Goal: Information Seeking & Learning: Learn about a topic

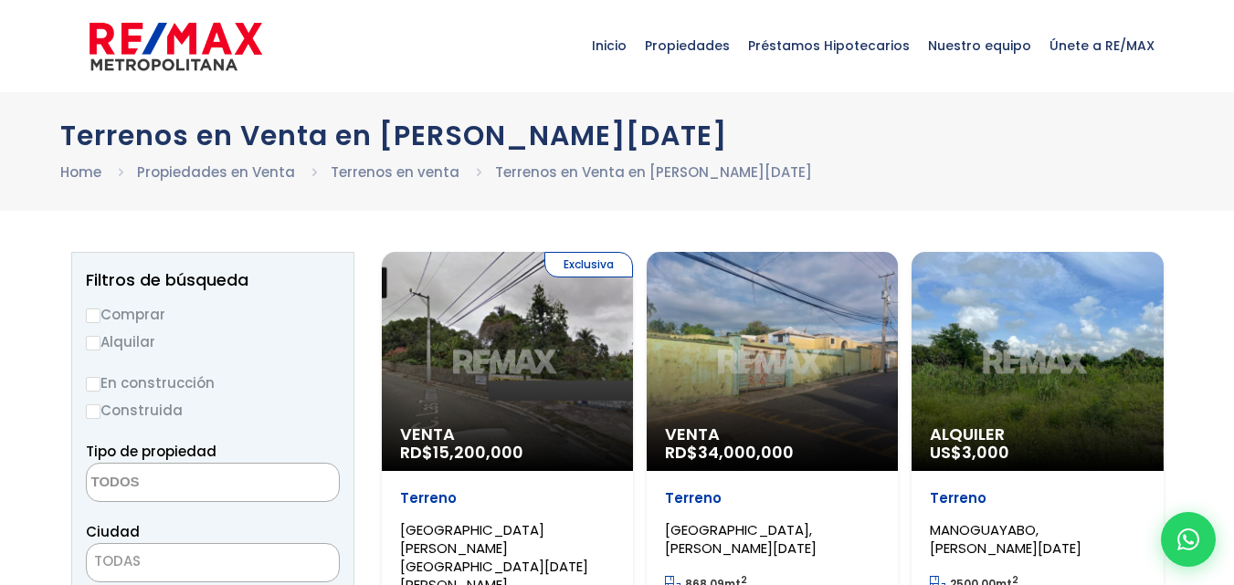
select select
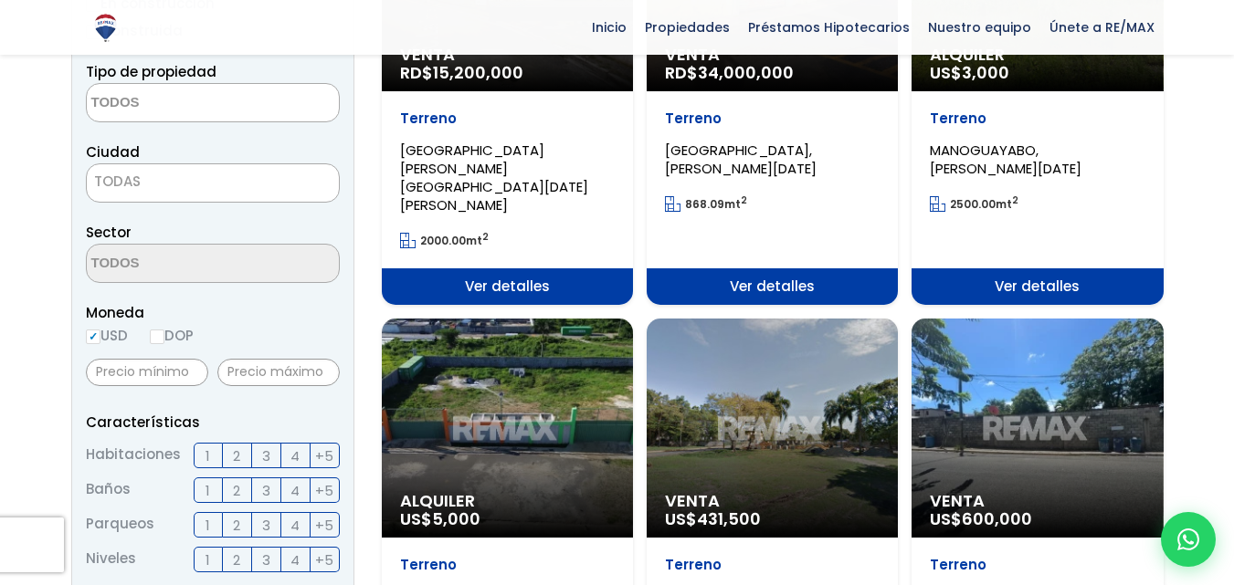
scroll to position [274, 0]
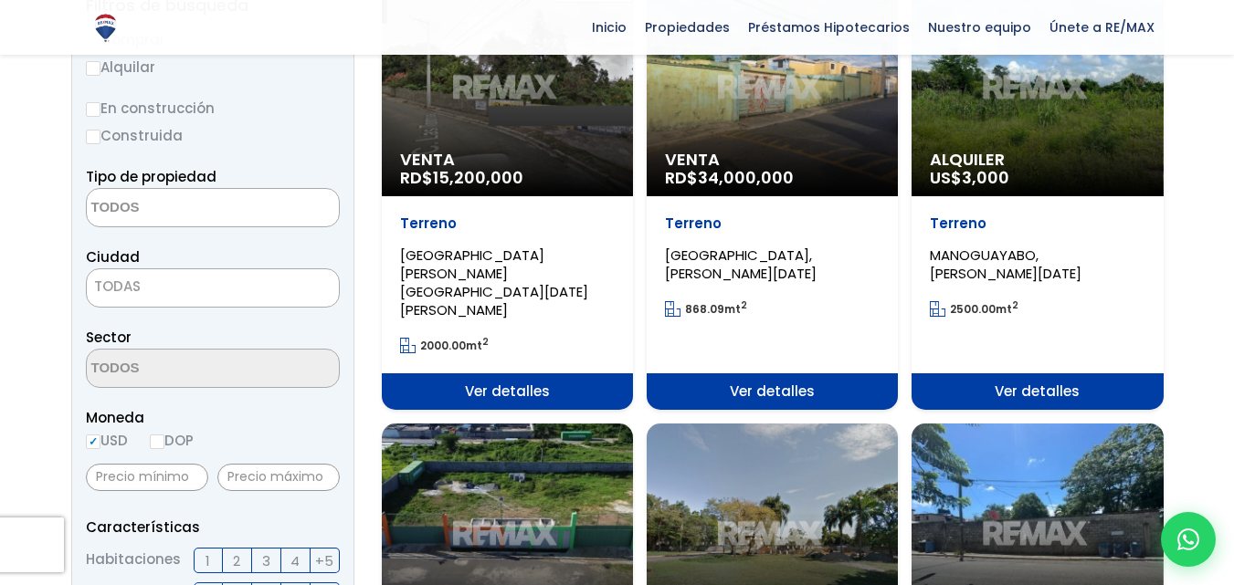
click at [163, 285] on span "TODAS" at bounding box center [213, 287] width 252 height 26
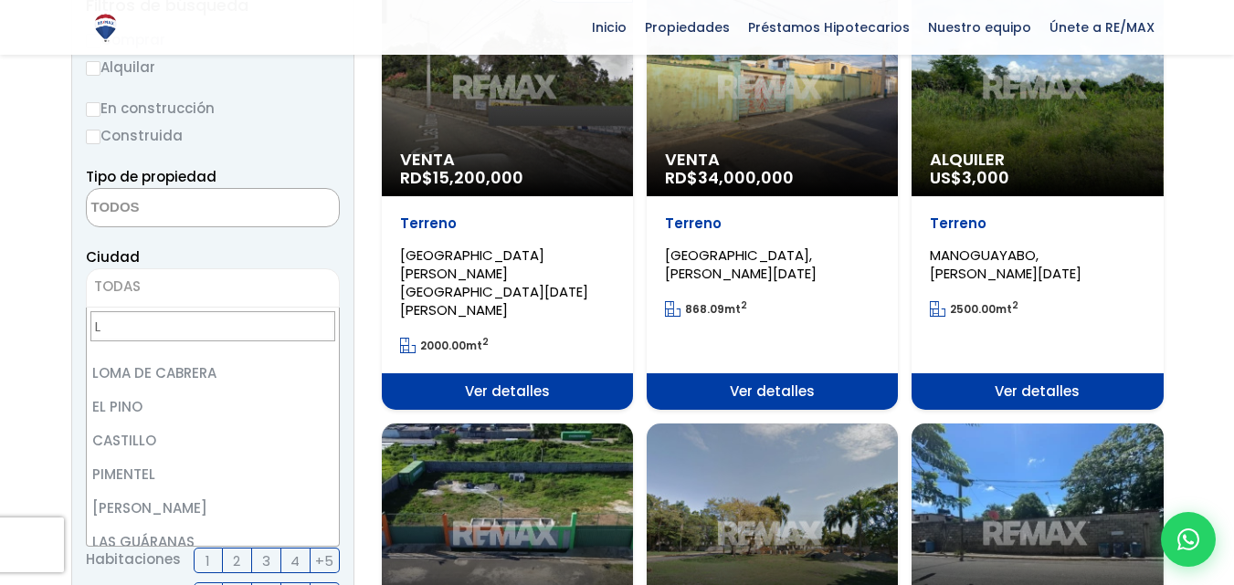
scroll to position [0, 0]
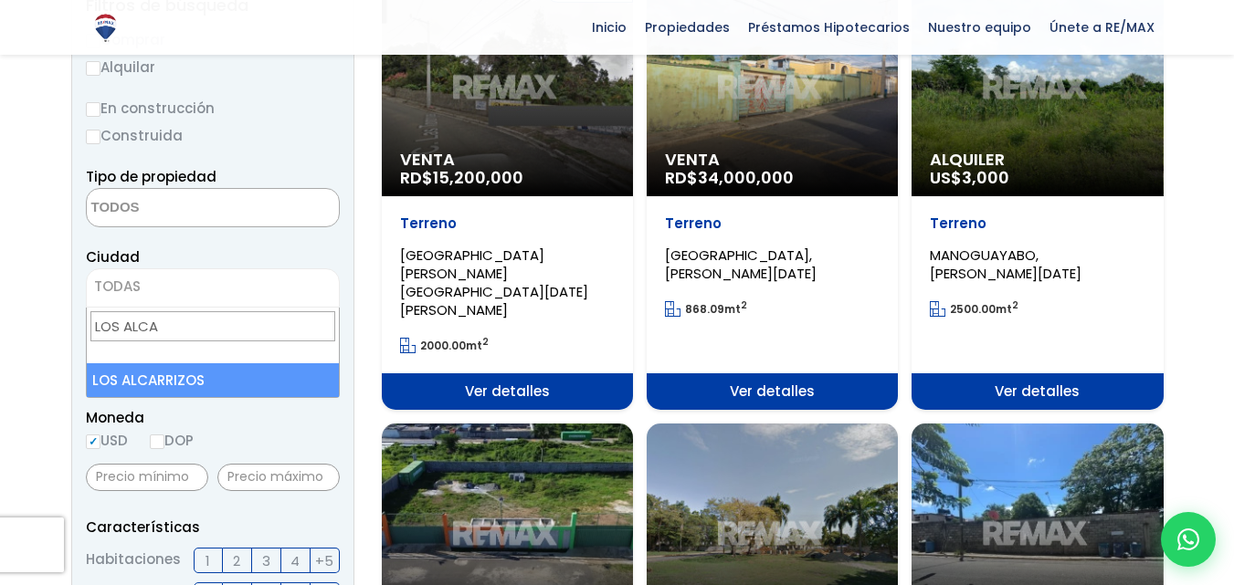
type input "LOS ALCA"
select select "153"
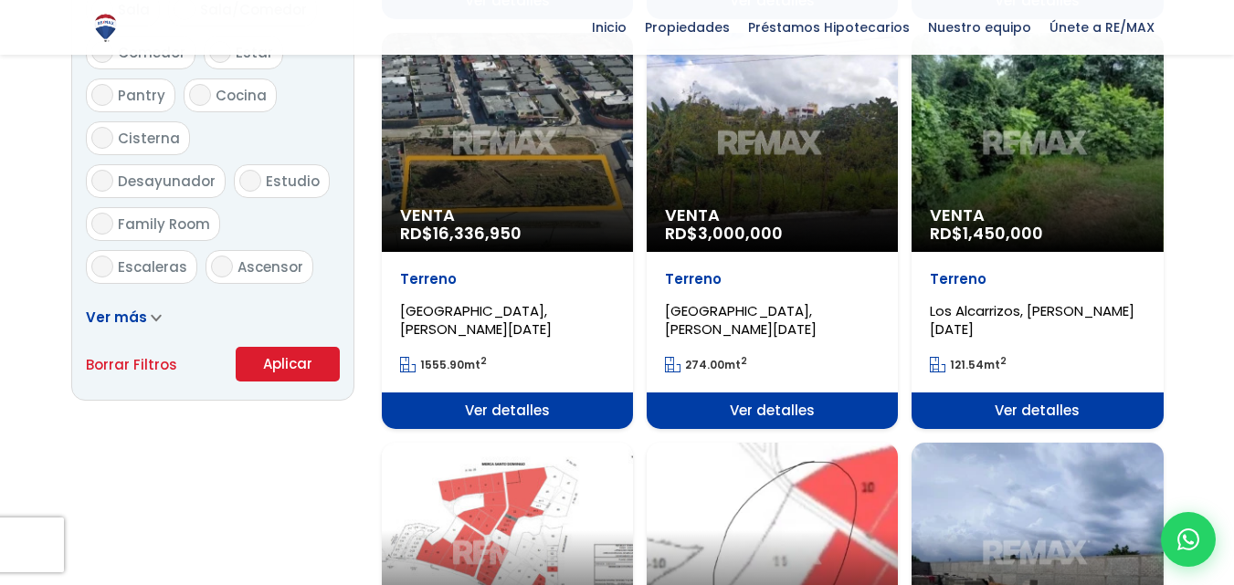
scroll to position [1187, 0]
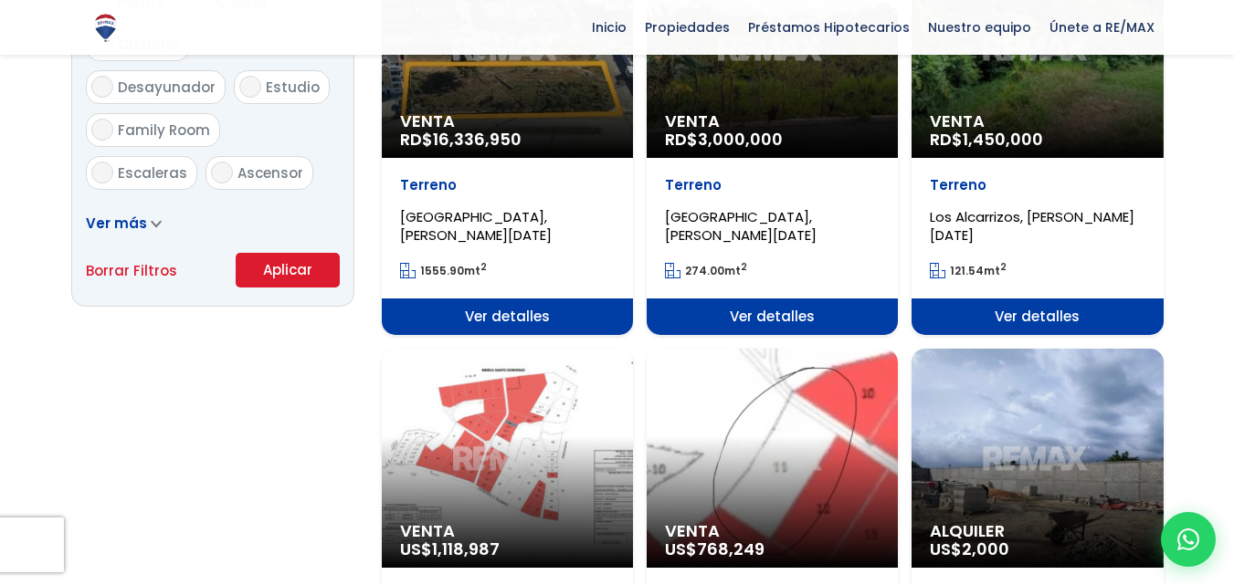
click at [285, 273] on button "Aplicar" at bounding box center [288, 270] width 104 height 35
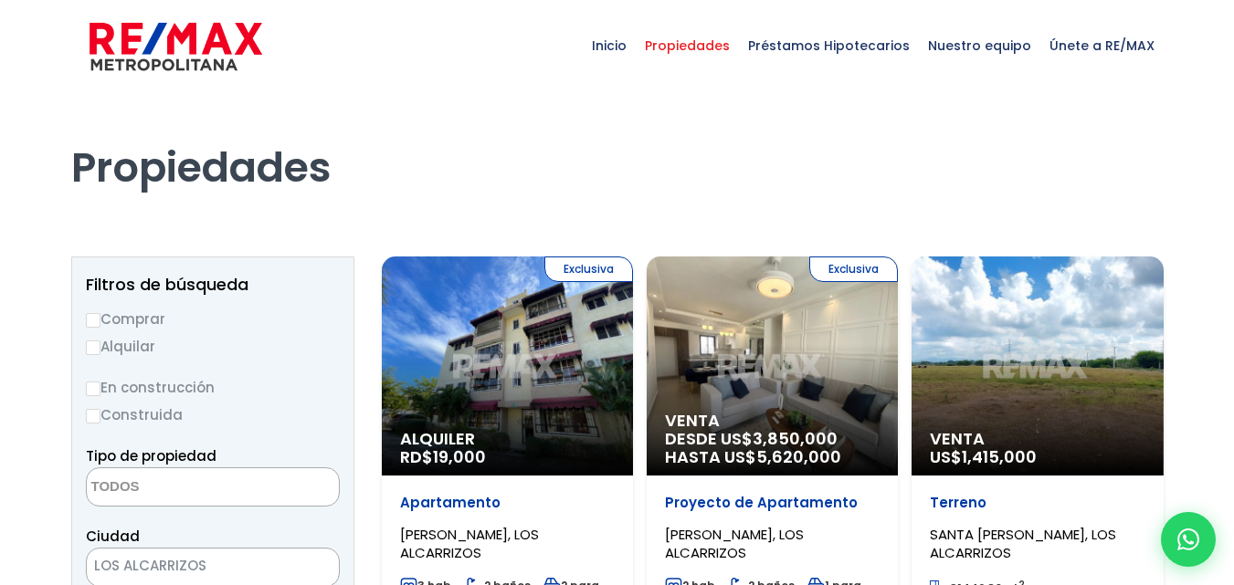
select select
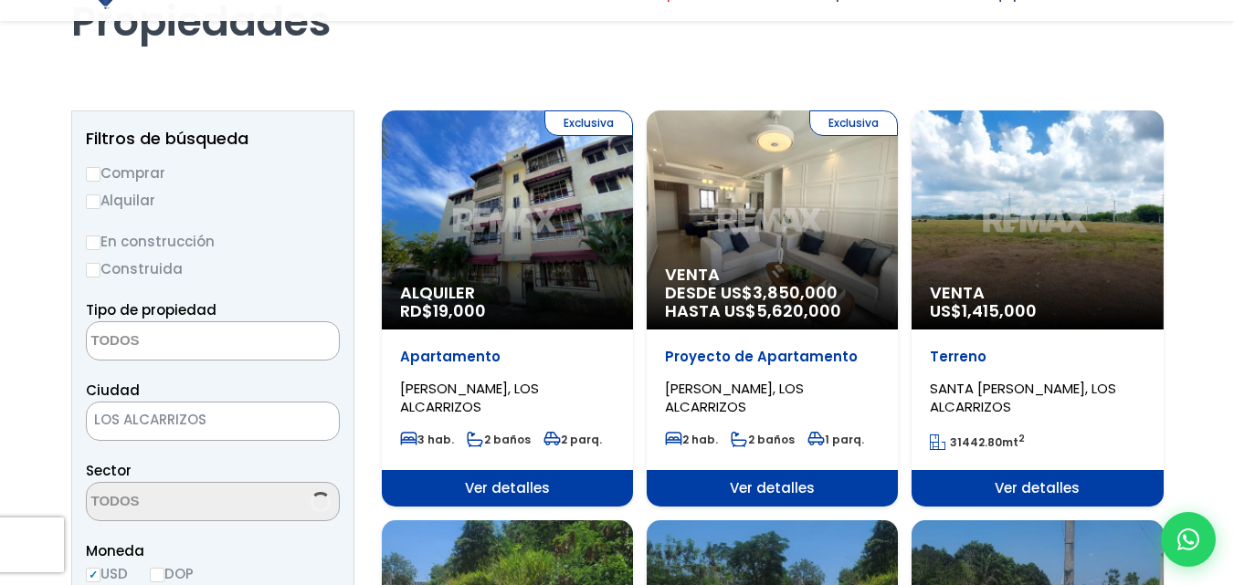
scroll to position [183, 0]
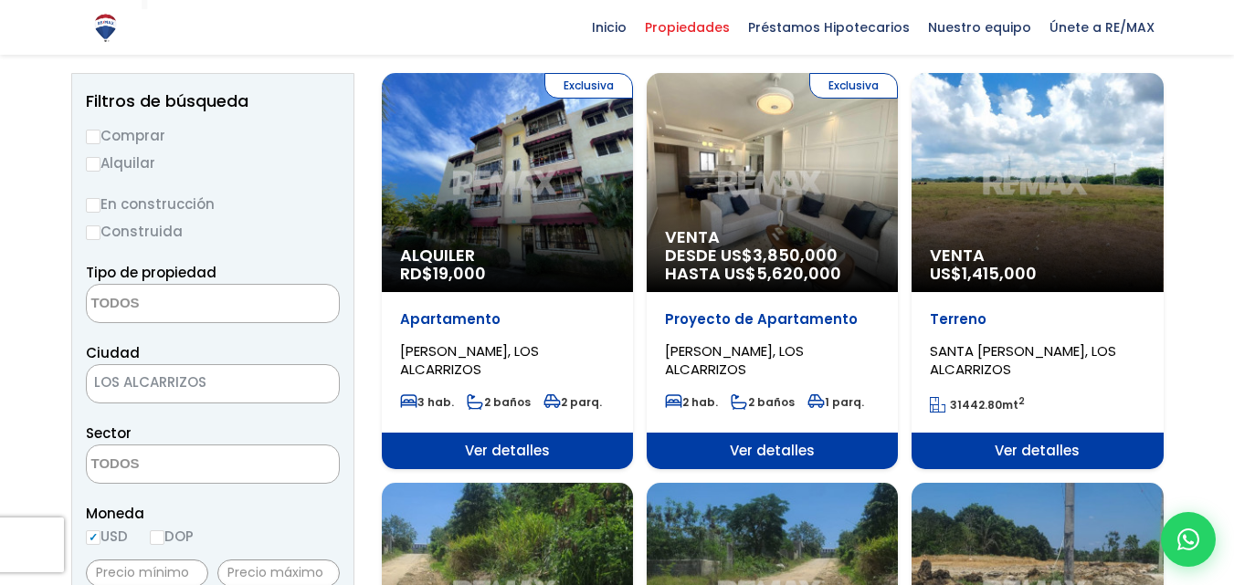
click at [94, 134] on input "Comprar" at bounding box center [93, 137] width 15 height 15
radio input "true"
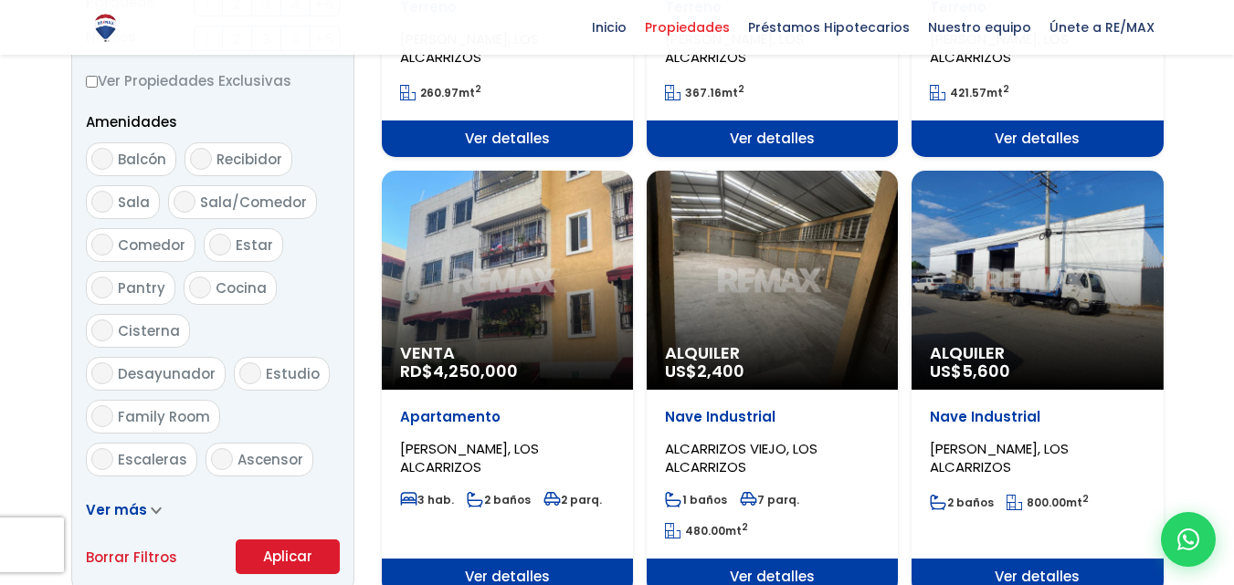
scroll to position [1187, 0]
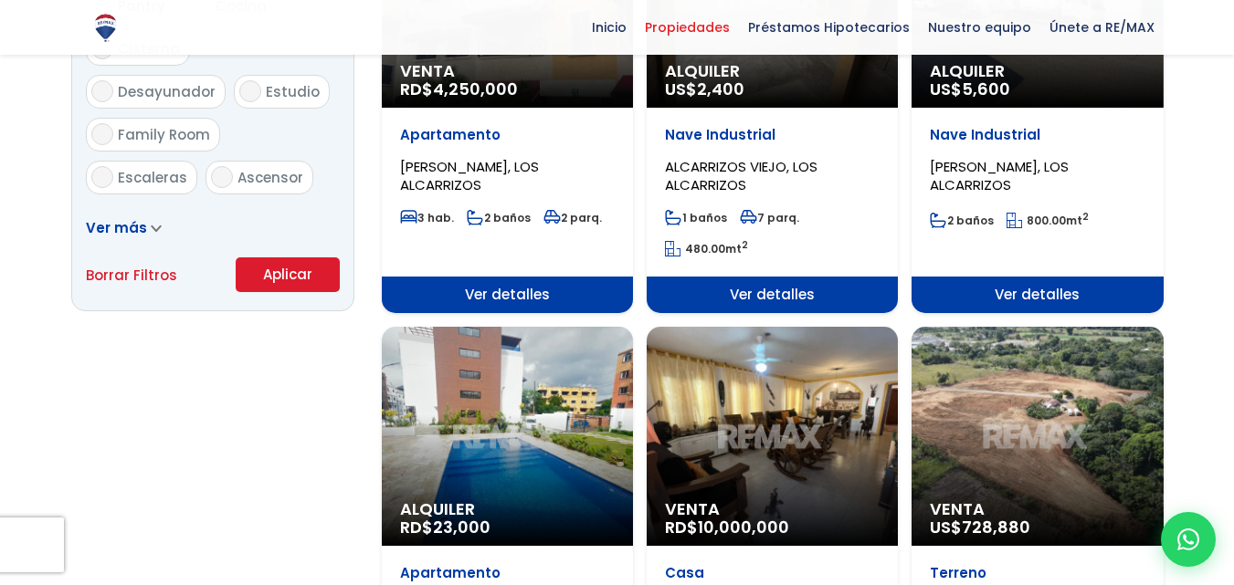
click at [294, 287] on button "Aplicar" at bounding box center [288, 275] width 104 height 35
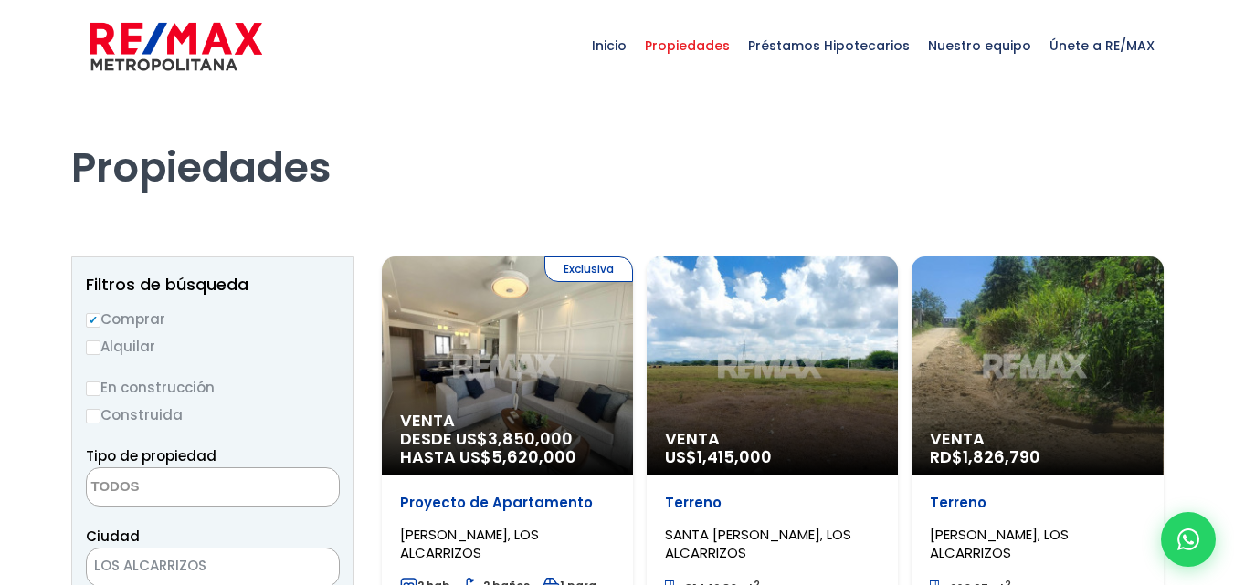
select select
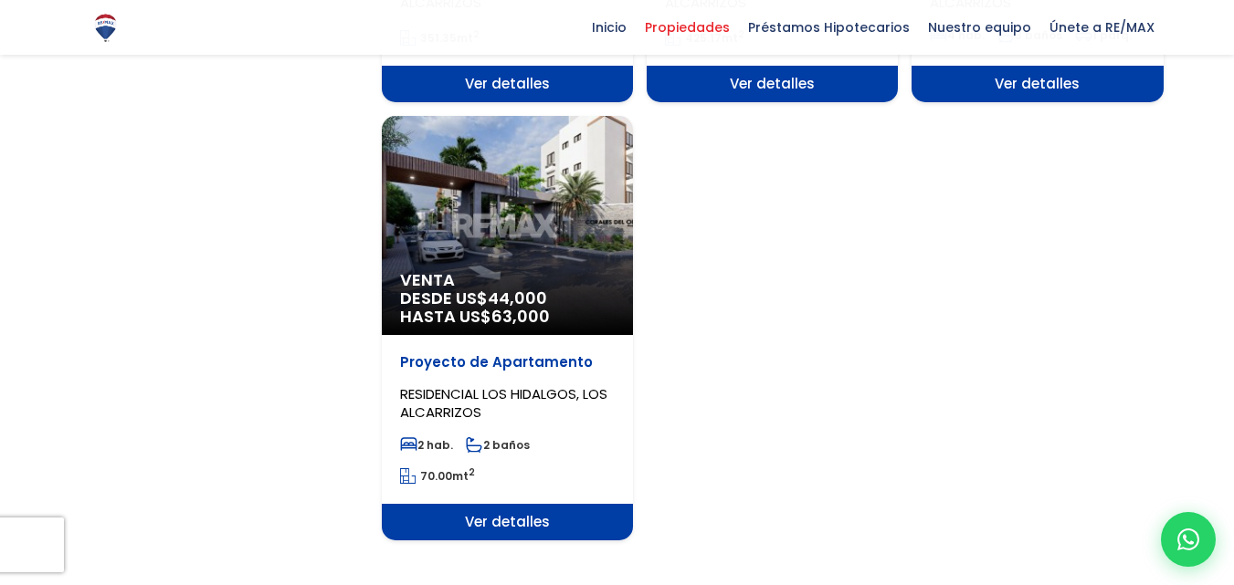
scroll to position [1827, 0]
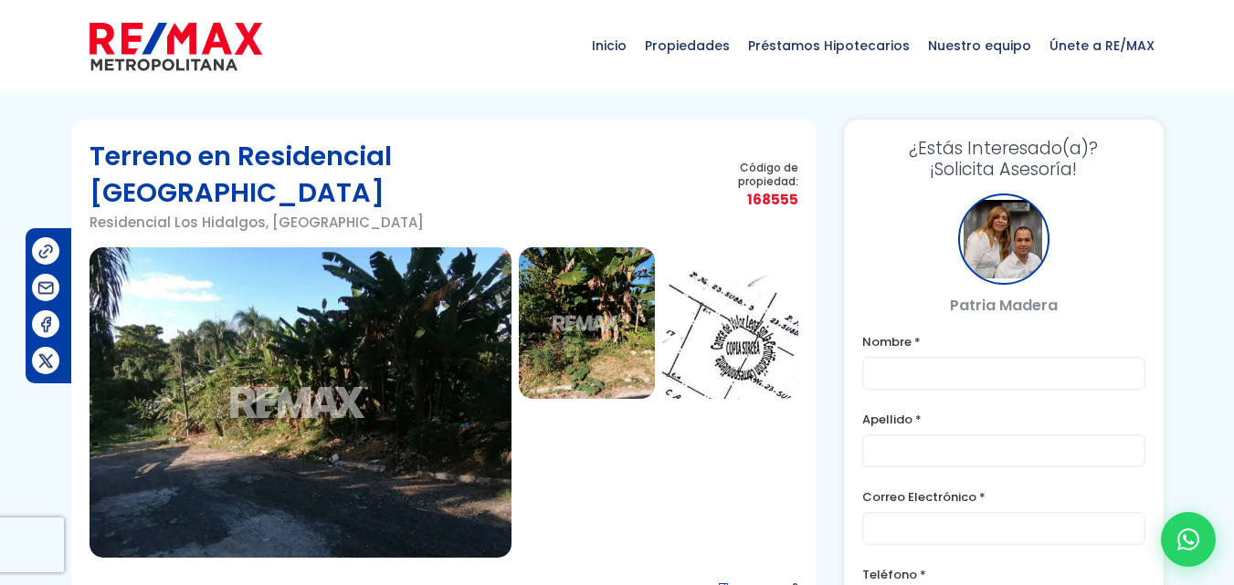
click at [289, 281] on img at bounding box center [301, 403] width 422 height 311
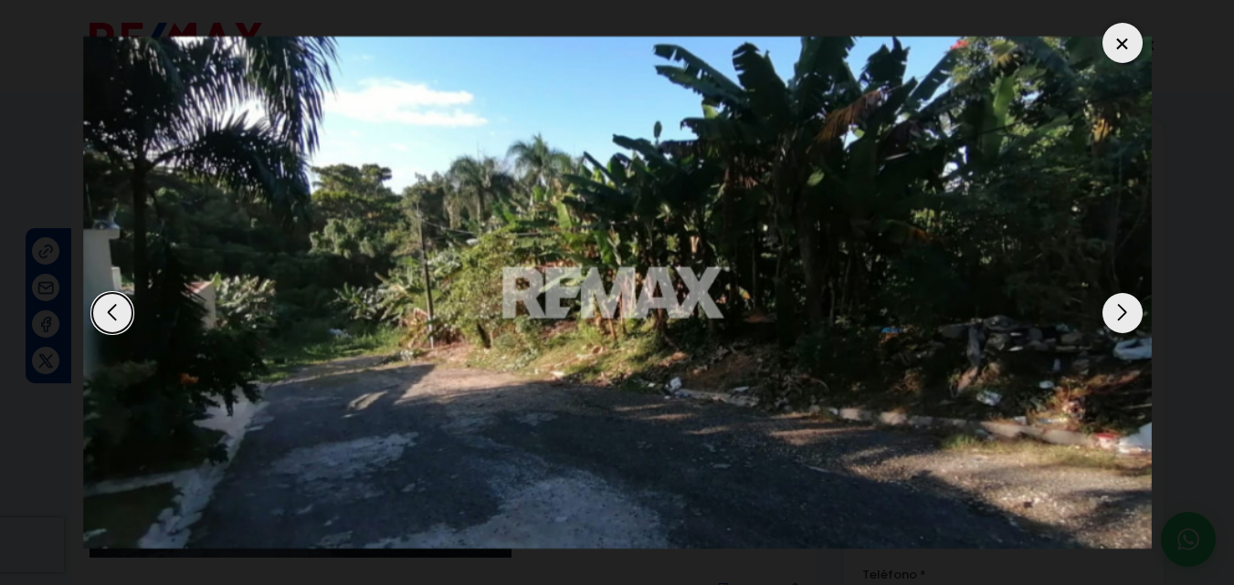
click at [1119, 322] on div "Next slide" at bounding box center [1122, 313] width 40 height 40
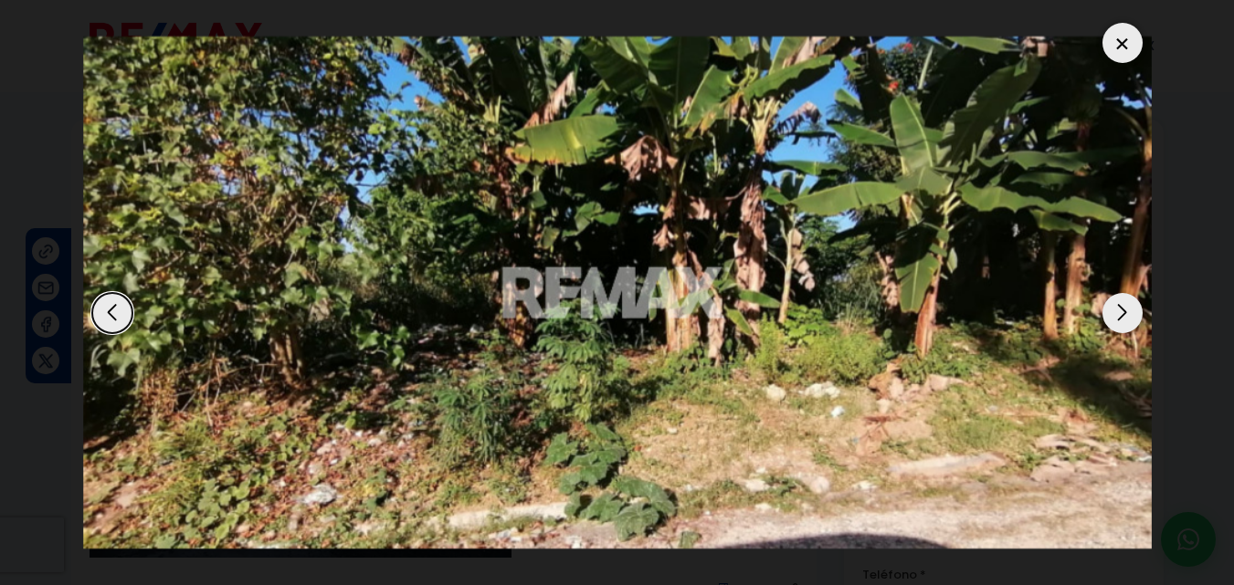
click at [1119, 322] on div "Next slide" at bounding box center [1122, 313] width 40 height 40
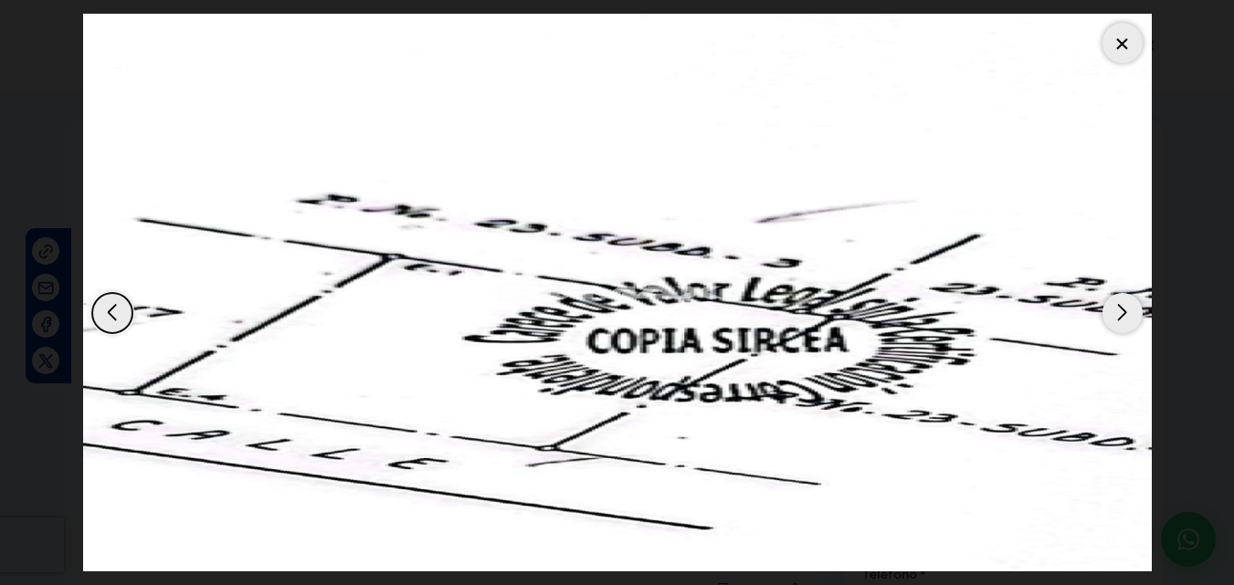
click at [1116, 322] on div "Next slide" at bounding box center [1122, 313] width 40 height 40
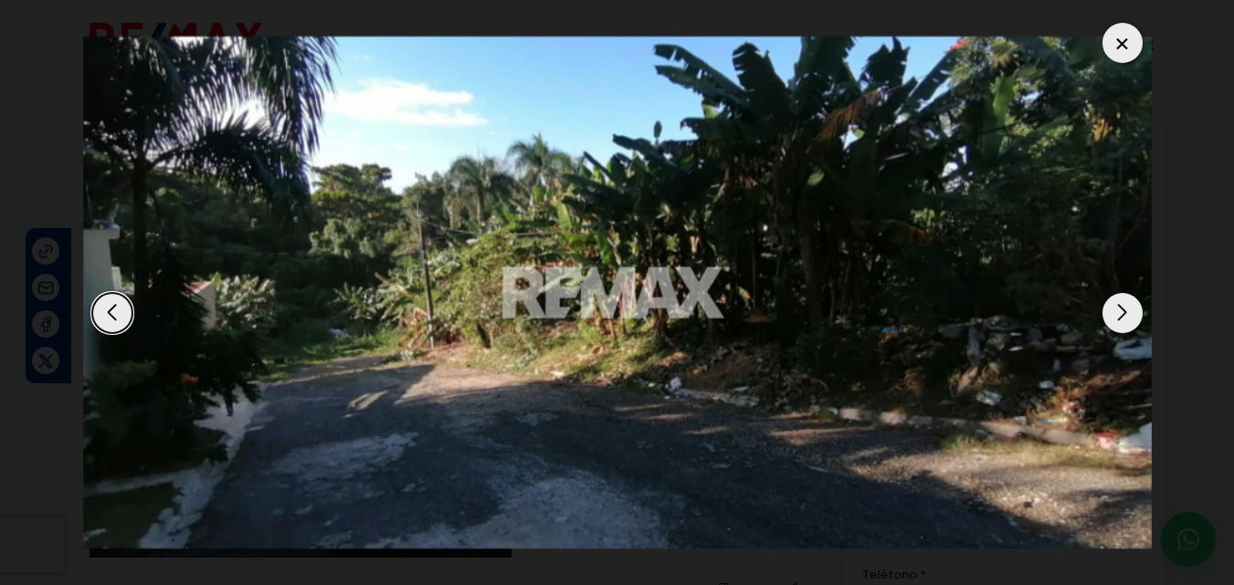
click at [1127, 43] on div at bounding box center [1122, 43] width 40 height 40
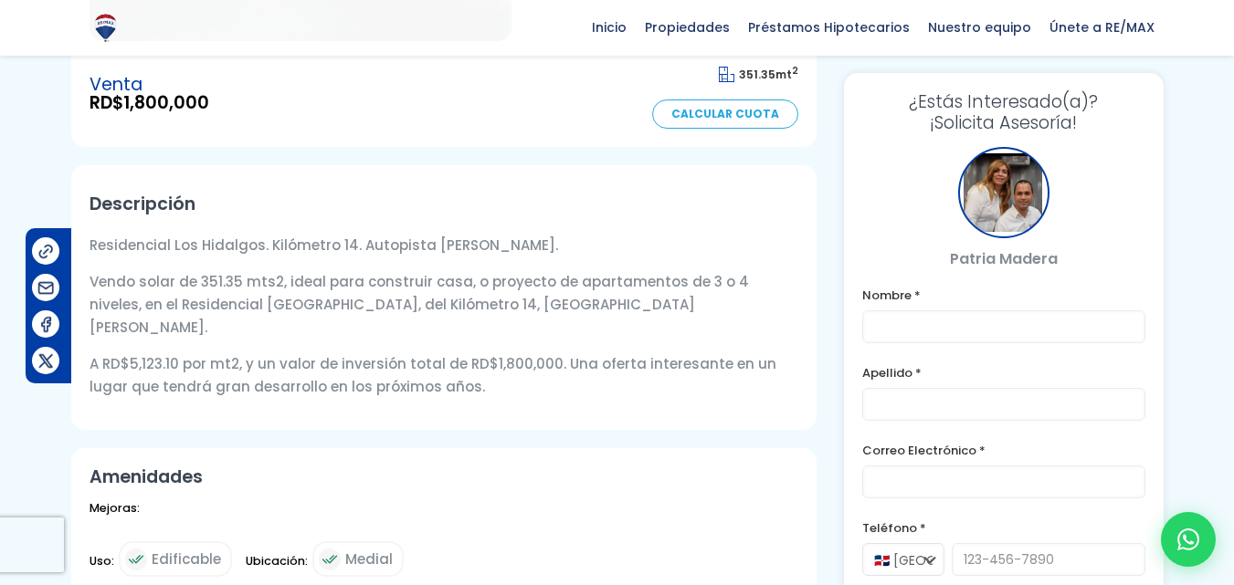
scroll to position [548, 0]
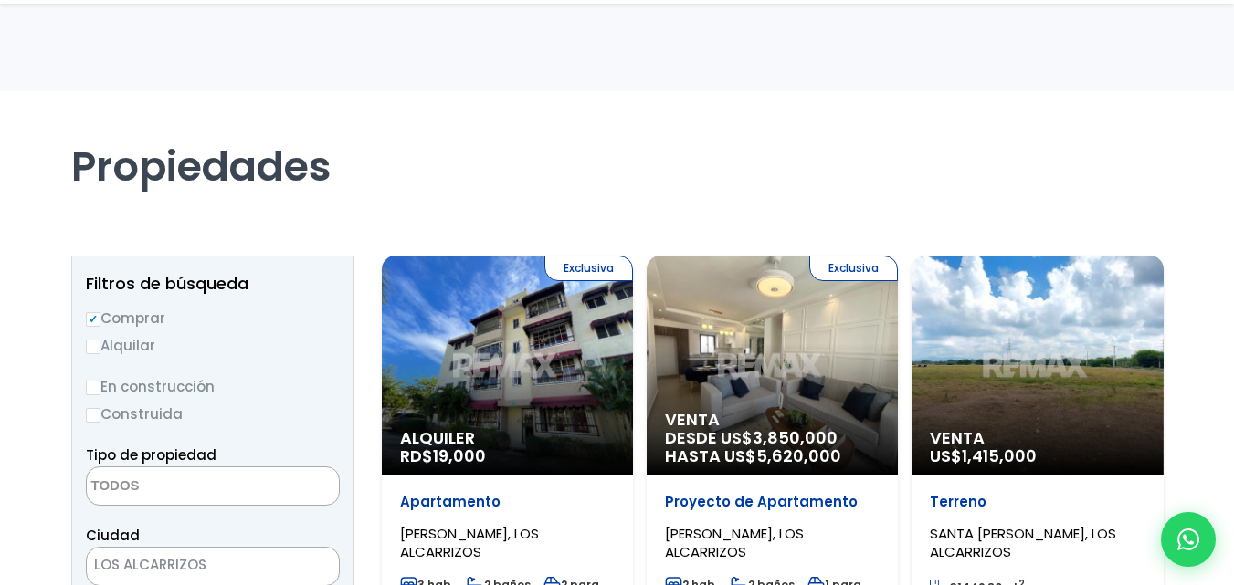
select select
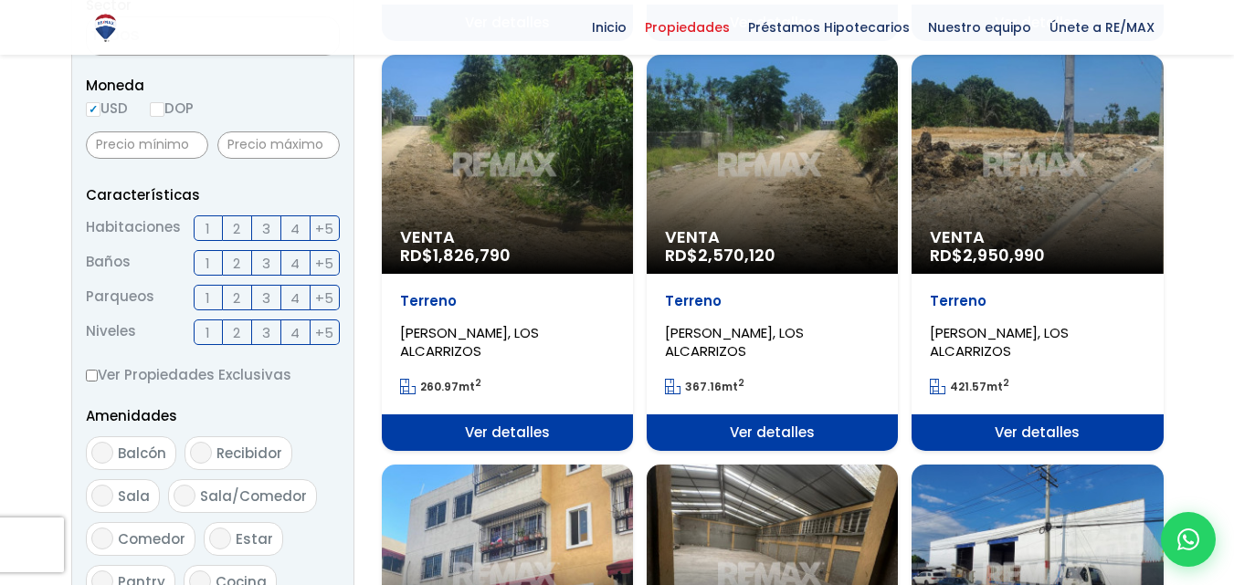
scroll to position [365, 0]
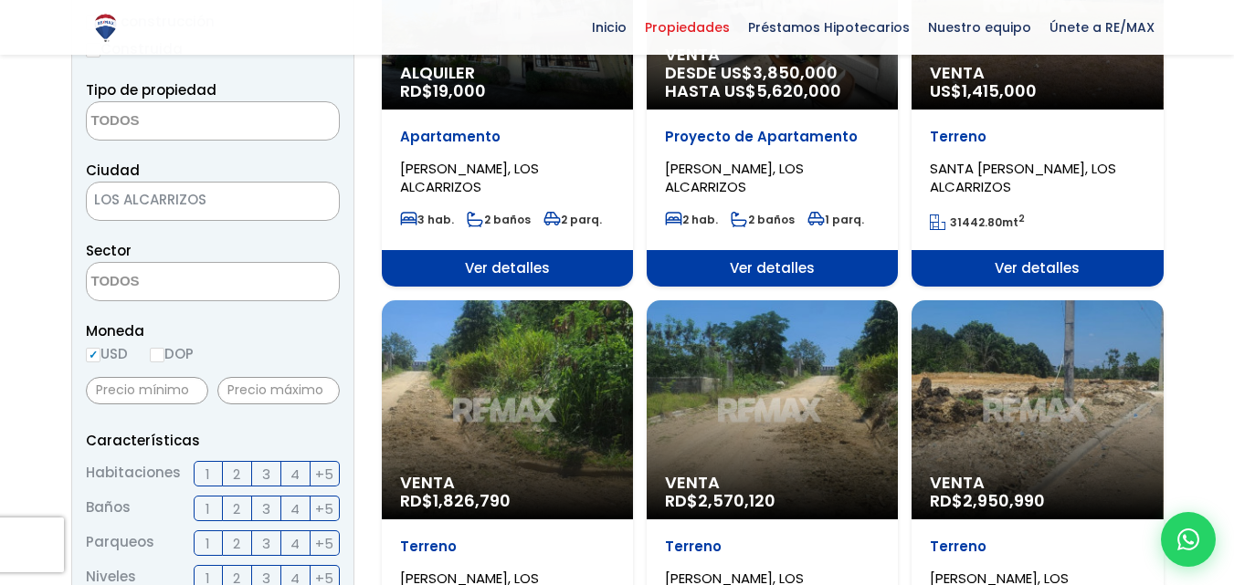
click at [216, 194] on span "LOS ALCARRIZOS" at bounding box center [190, 200] width 206 height 26
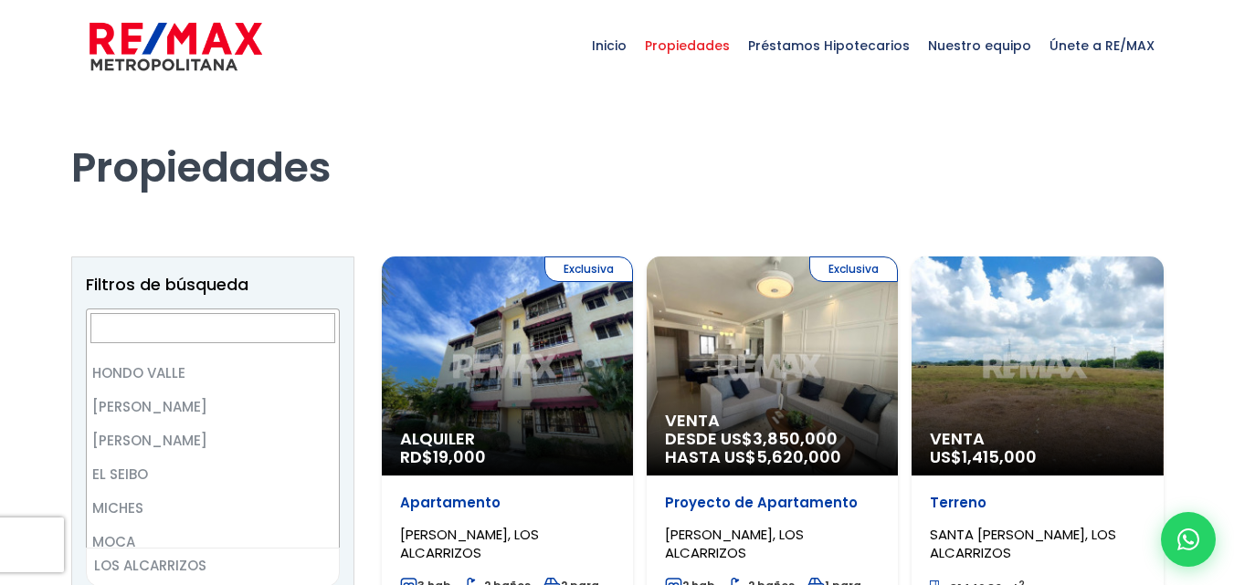
scroll to position [2284, 0]
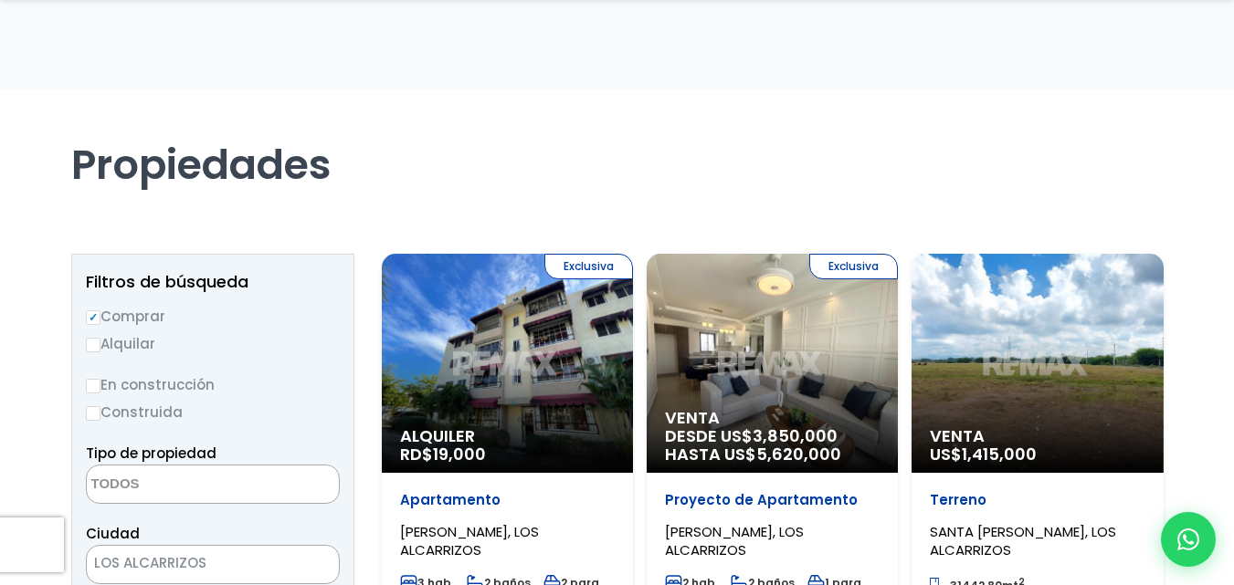
scroll to position [367, 0]
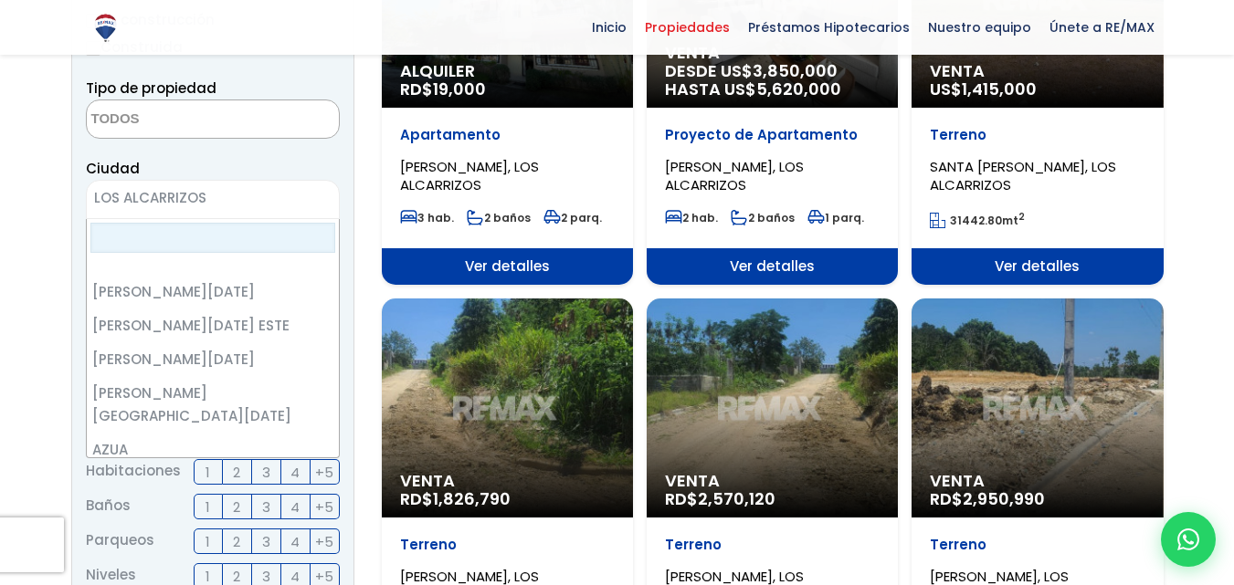
click at [216, 195] on span "LOS ALCARRIZOS" at bounding box center [190, 198] width 206 height 26
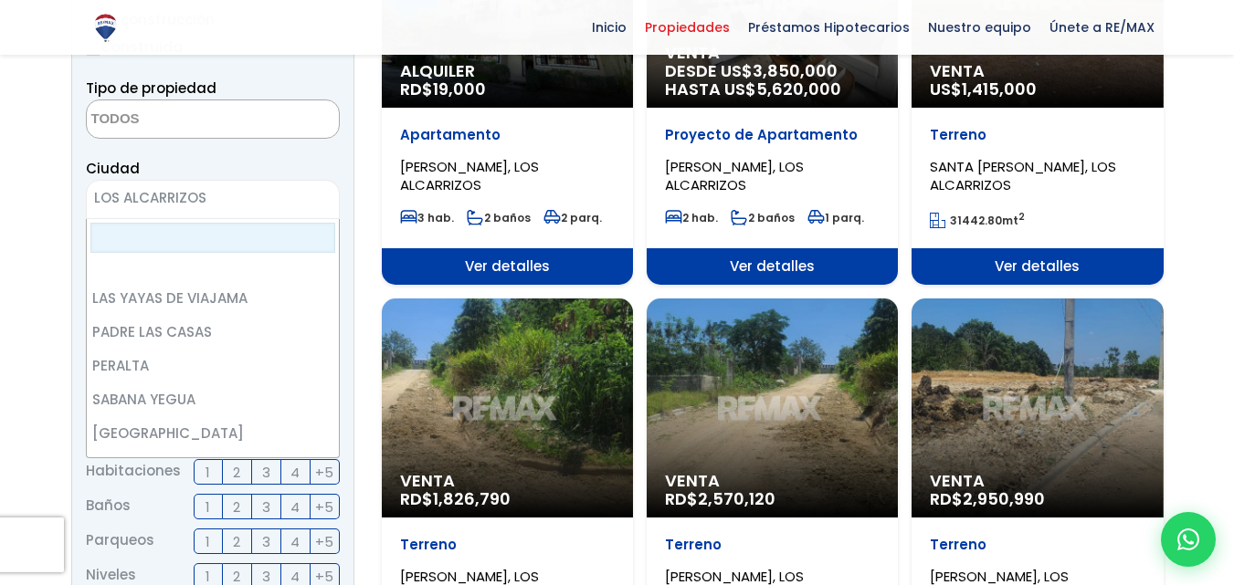
scroll to position [0, 0]
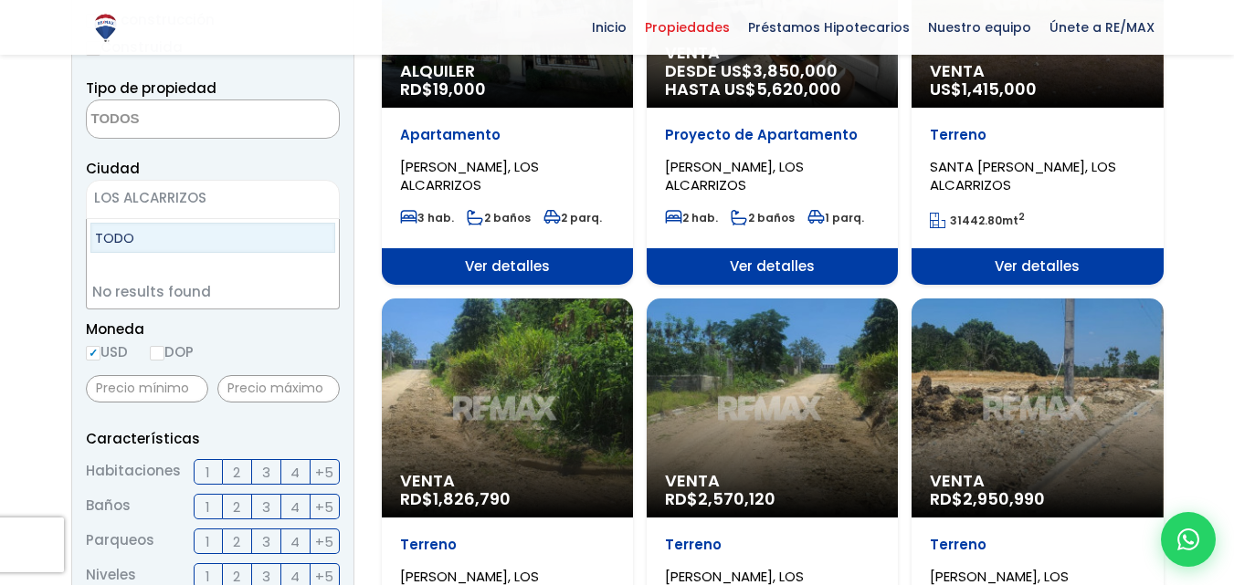
type input "TODO"
click at [204, 286] on li "No results found" at bounding box center [213, 292] width 252 height 34
click at [158, 224] on input "TODO" at bounding box center [212, 238] width 245 height 30
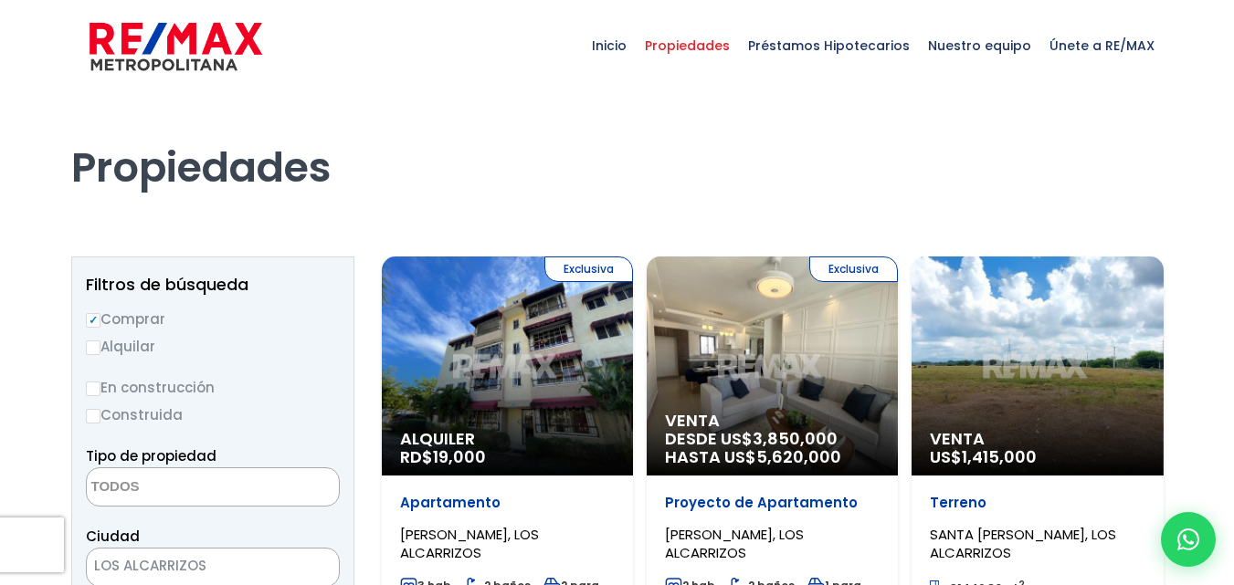
click at [695, 45] on span "Propiedades" at bounding box center [687, 45] width 103 height 55
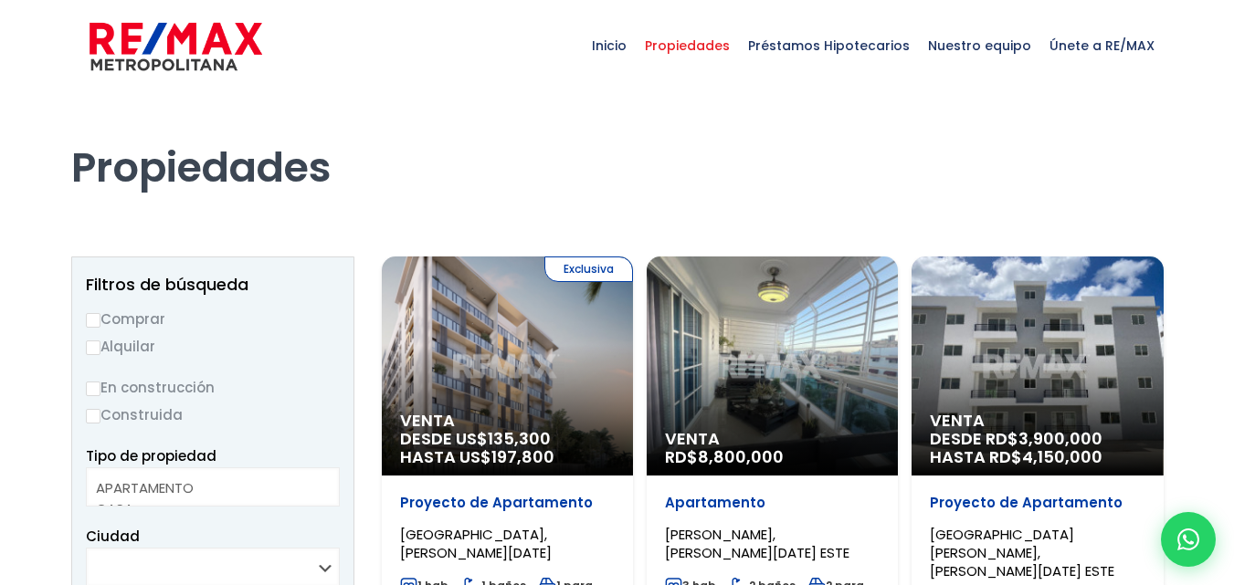
select select
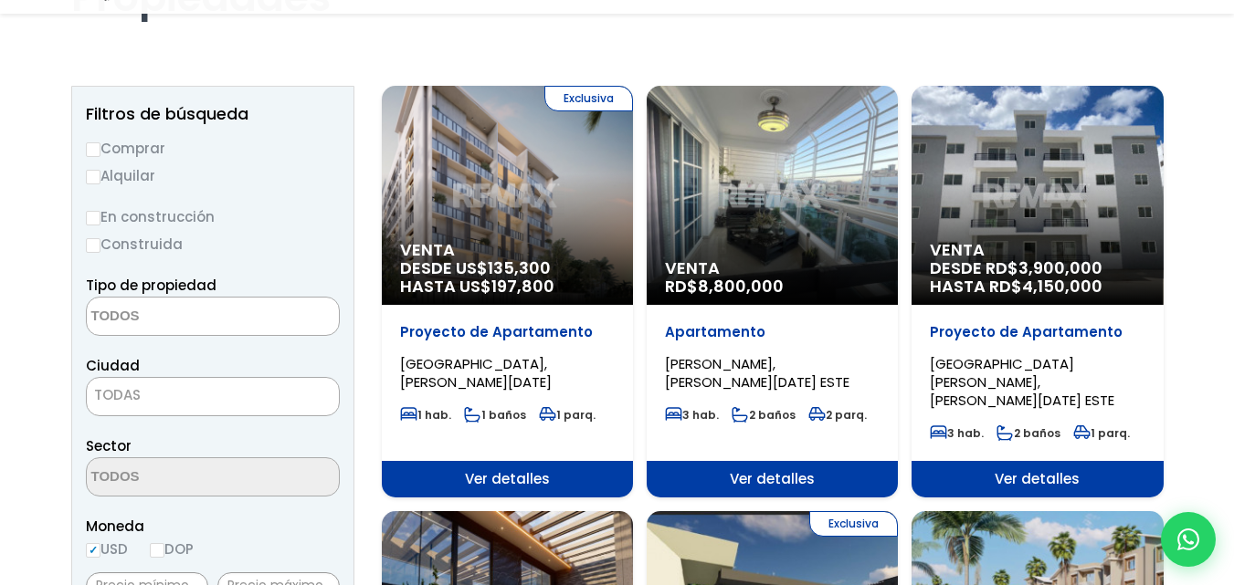
scroll to position [183, 0]
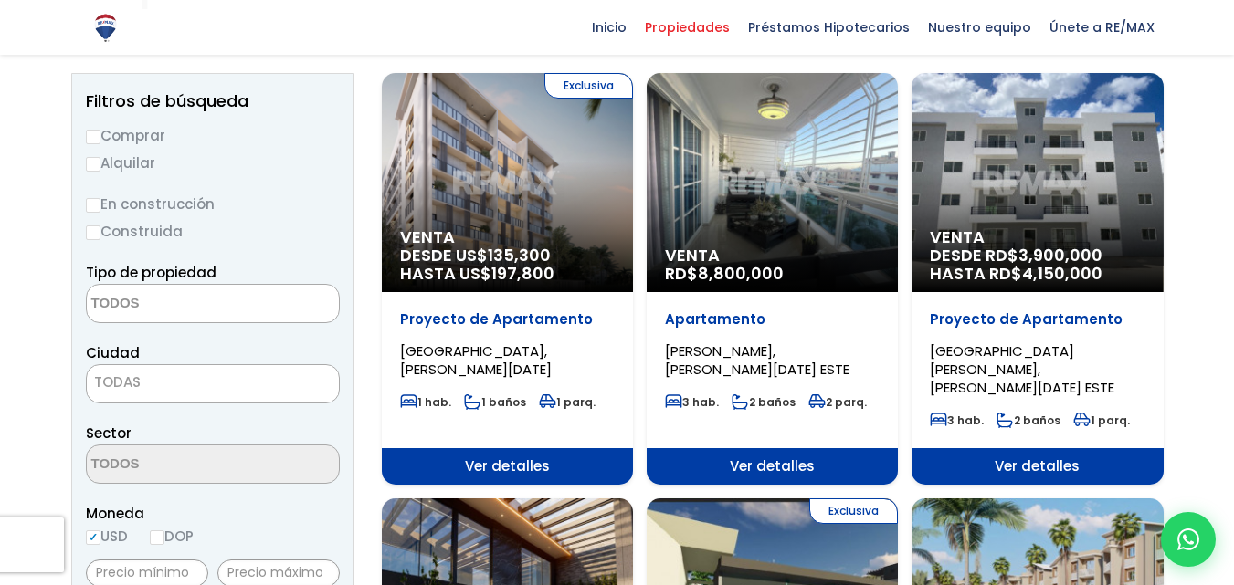
click at [110, 131] on label "Comprar" at bounding box center [213, 135] width 254 height 23
click at [100, 131] on input "Comprar" at bounding box center [93, 137] width 15 height 15
radio input "true"
click at [174, 308] on textarea "Search" at bounding box center [175, 304] width 177 height 39
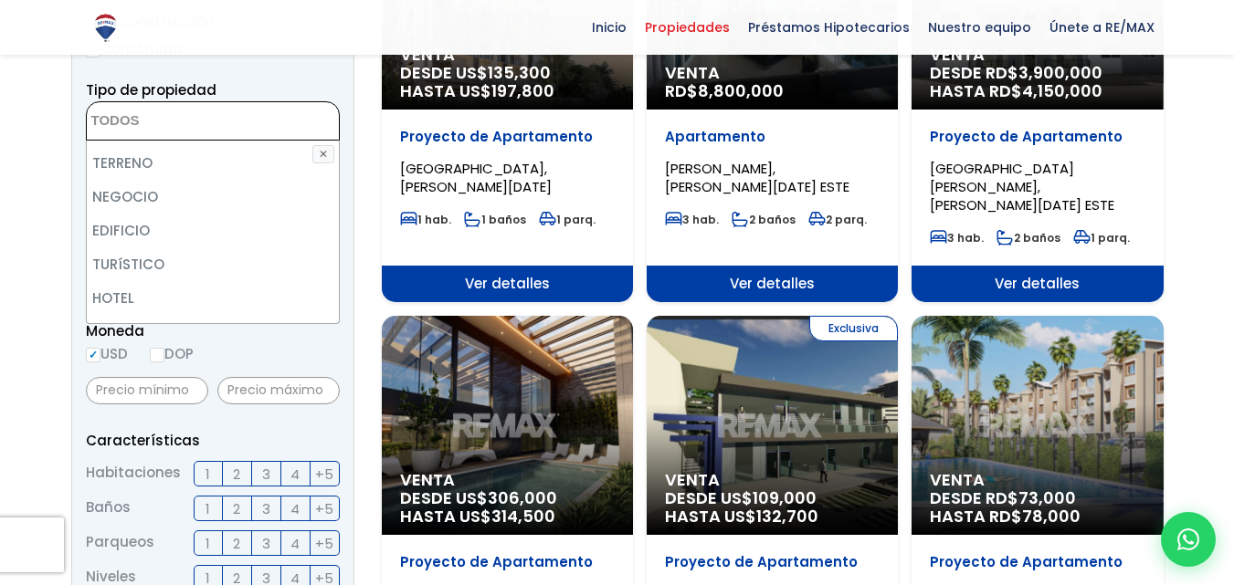
scroll to position [0, 0]
